Goal: Task Accomplishment & Management: Use online tool/utility

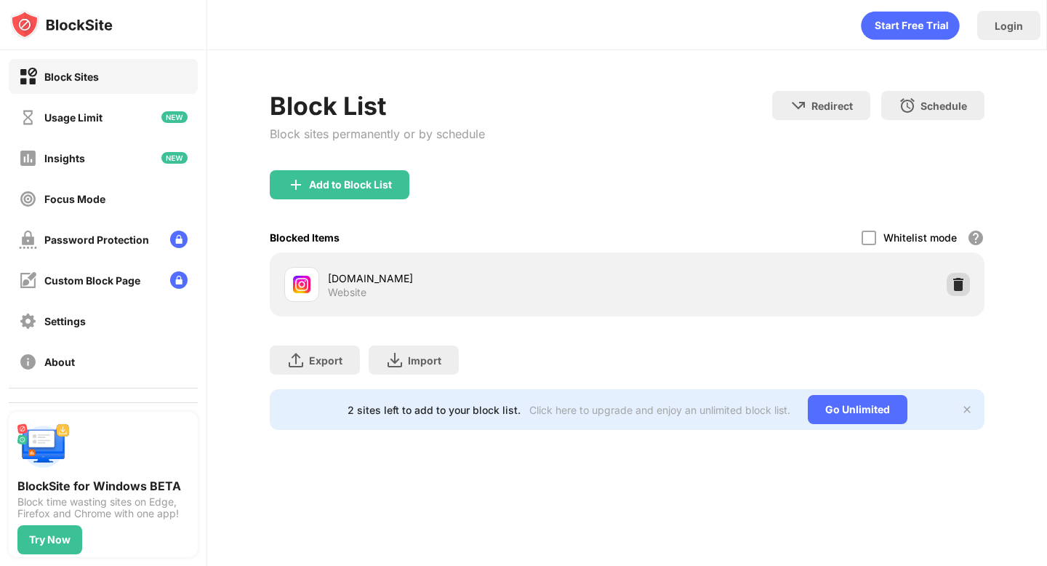
click at [963, 279] on img at bounding box center [958, 284] width 15 height 15
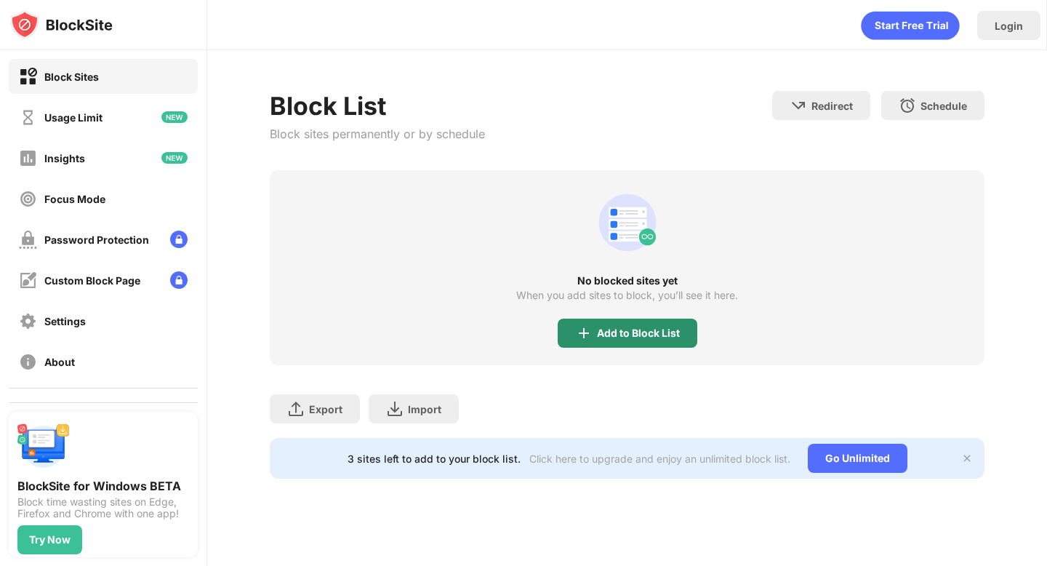
click at [625, 338] on div "Add to Block List" at bounding box center [638, 333] width 83 height 12
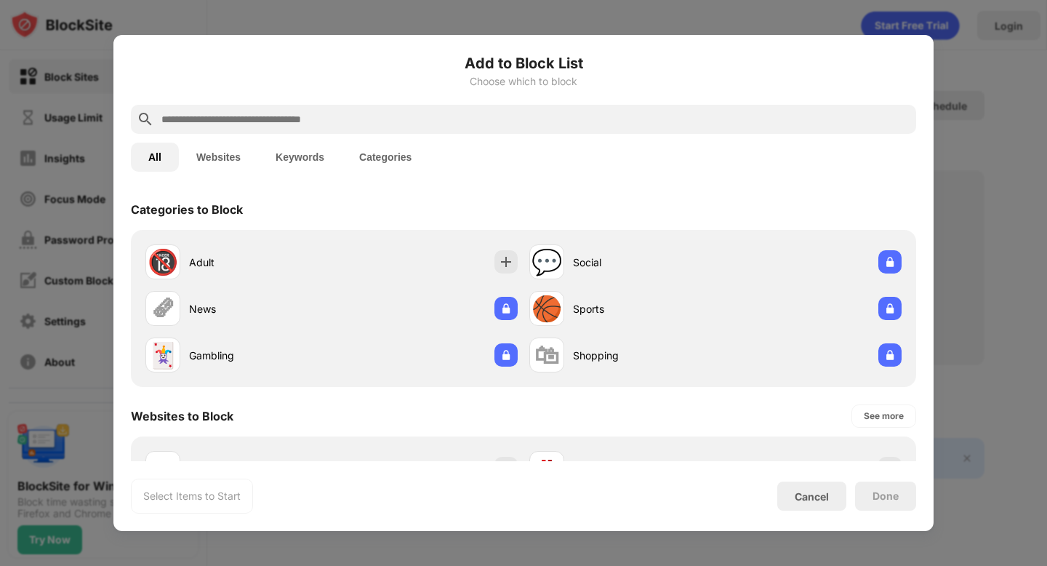
click at [471, 131] on div at bounding box center [523, 119] width 785 height 29
click at [471, 127] on input "text" at bounding box center [535, 119] width 750 height 17
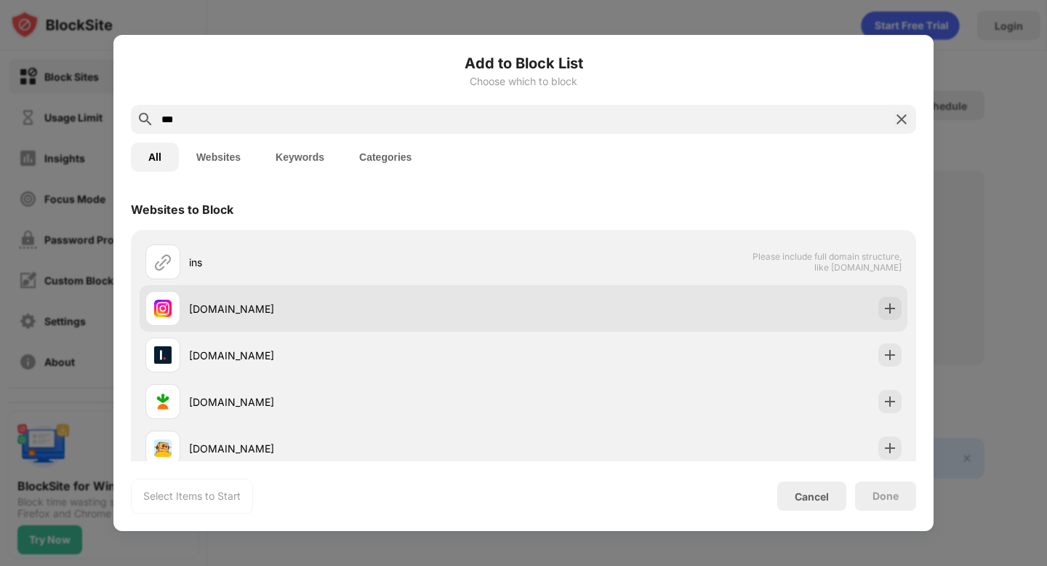
type input "***"
click at [410, 291] on div "[DOMAIN_NAME]" at bounding box center [334, 308] width 378 height 35
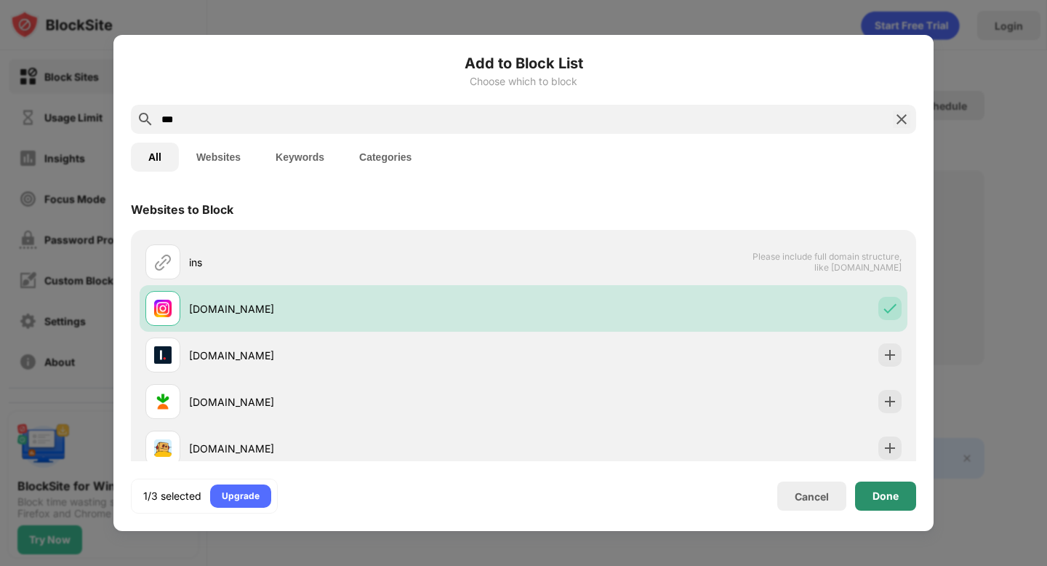
click at [870, 503] on div "Done" at bounding box center [885, 495] width 61 height 29
